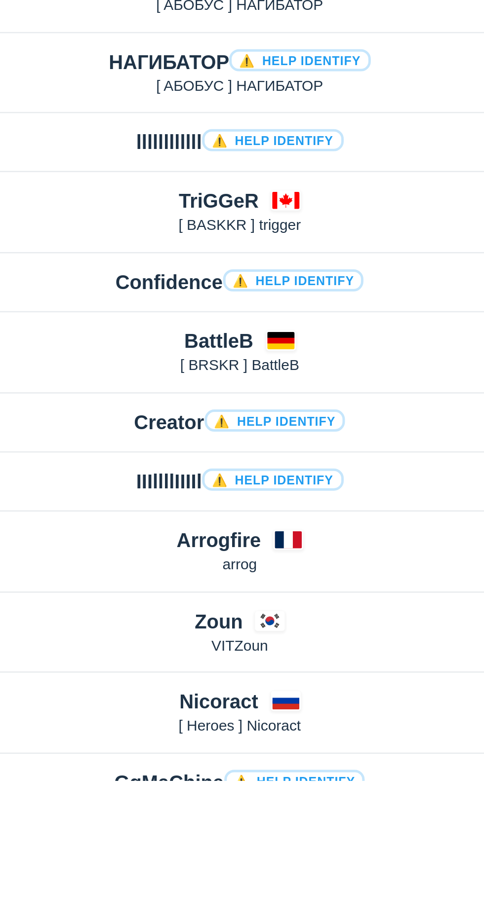
scroll to position [1291, 0]
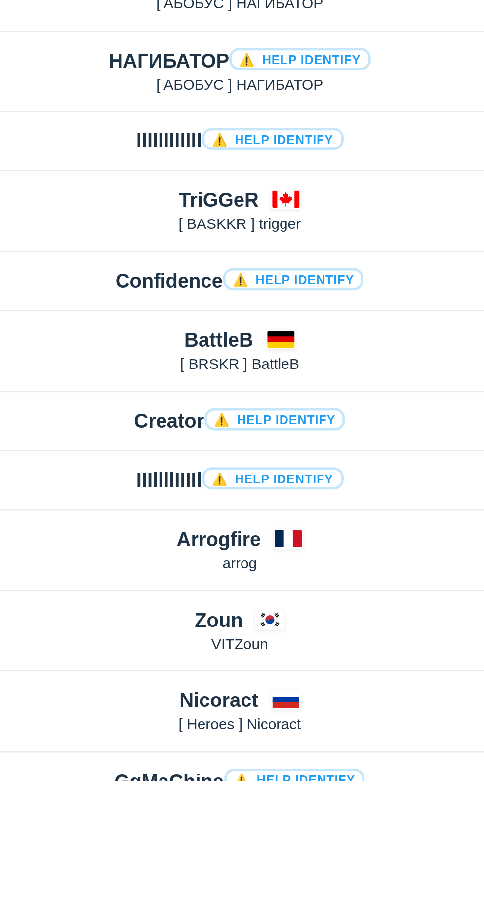
click at [221, 916] on h4 "GgMaChine ⚠️ Help identify" at bounding box center [248, 921] width 101 height 11
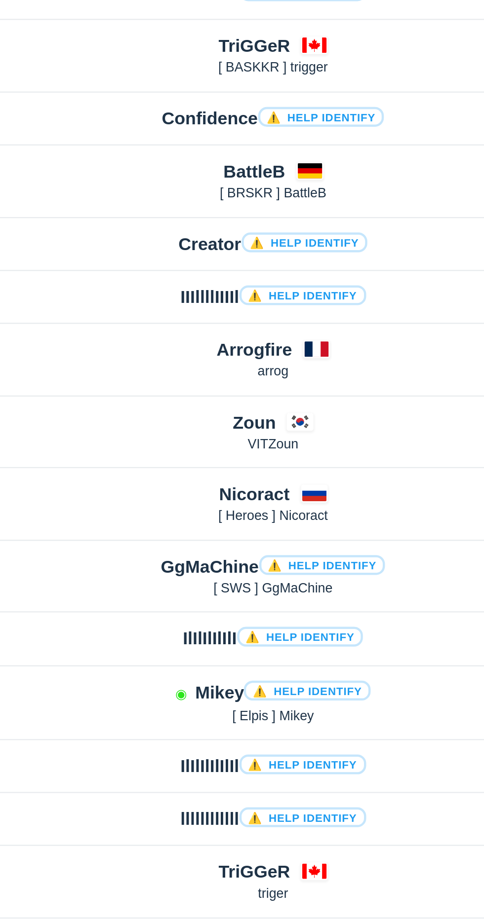
scroll to position [1591, 0]
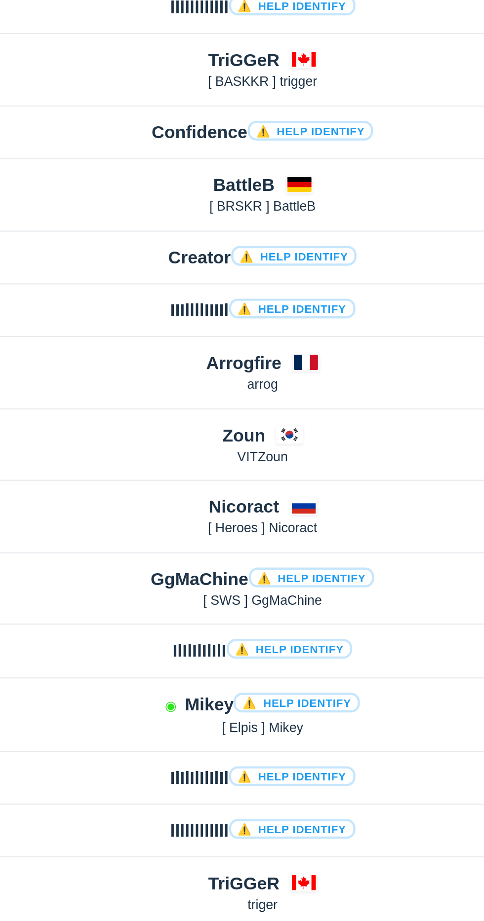
click at [325, 628] on p "[ SWS ] GgMaChine" at bounding box center [248, 632] width 274 height 8
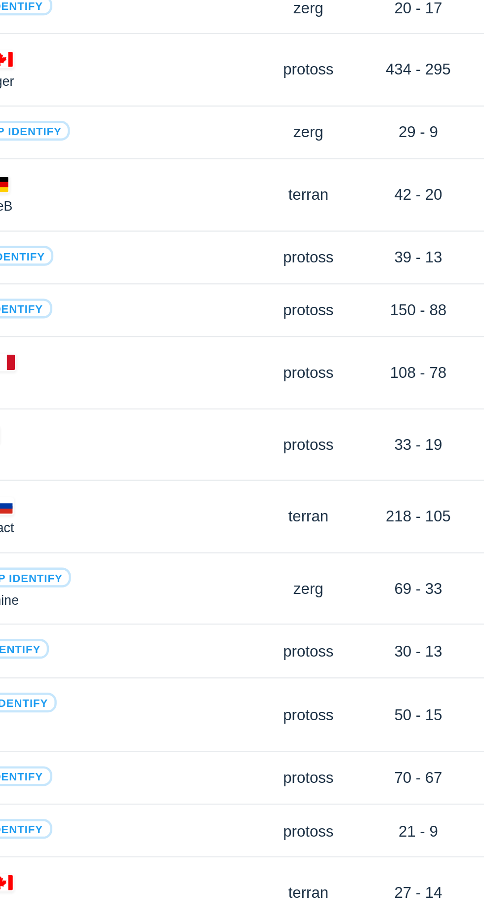
click at [353, 628] on p "[ SWS ] GgMaChine" at bounding box center [248, 632] width 274 height 8
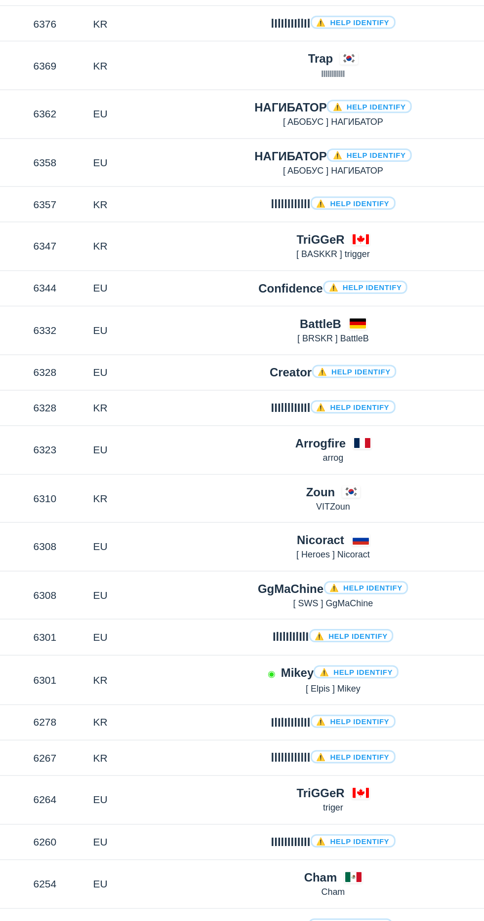
click at [206, 619] on h4 "GgMaChine ⚠️ Help identify" at bounding box center [248, 621] width 101 height 11
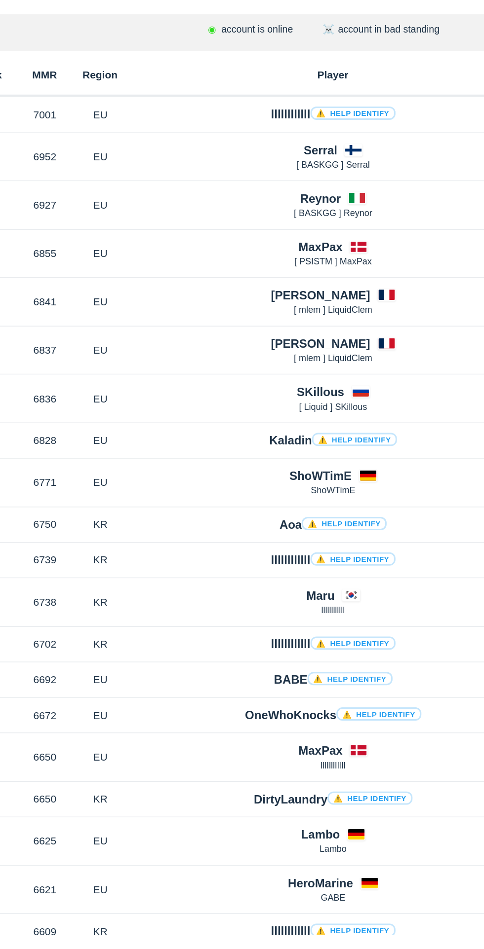
scroll to position [0, 0]
